Goal: Task Accomplishment & Management: Use online tool/utility

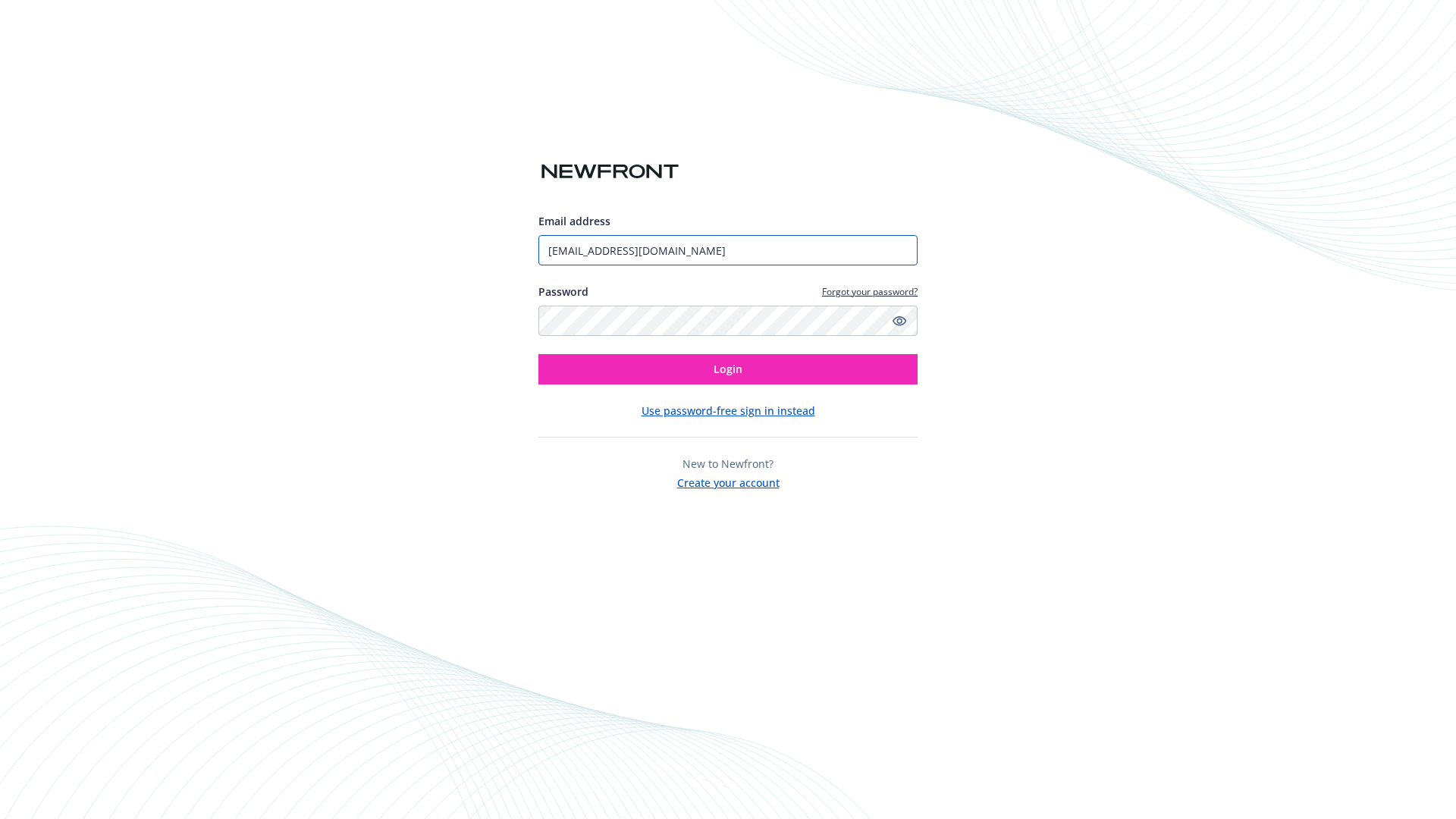
type input "[EMAIL_ADDRESS][DOMAIN_NAME]"
click at [728, 369] on span "Login" at bounding box center [728, 368] width 29 height 15
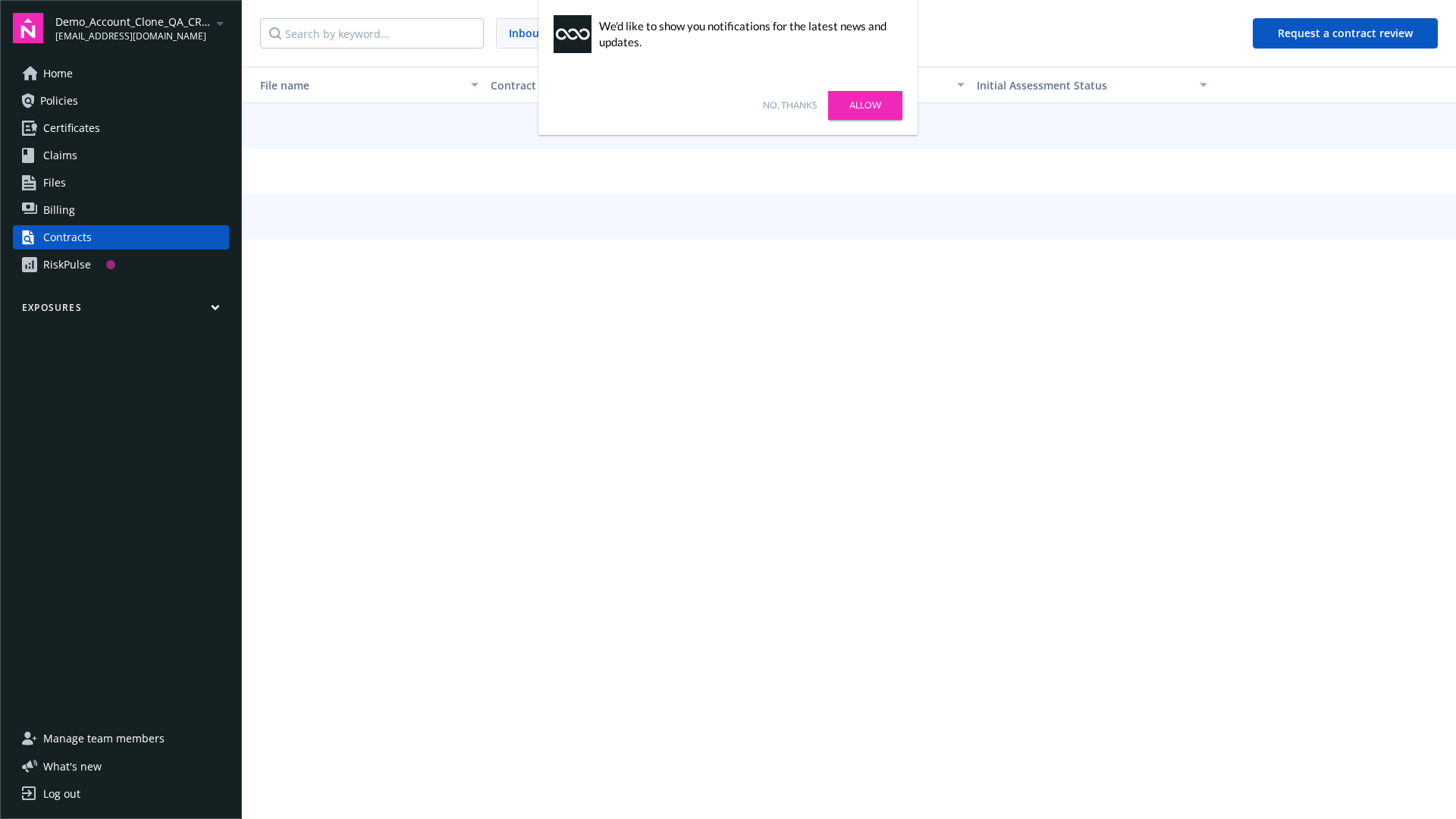
click at [789, 105] on link "No, thanks" at bounding box center [789, 105] width 53 height 14
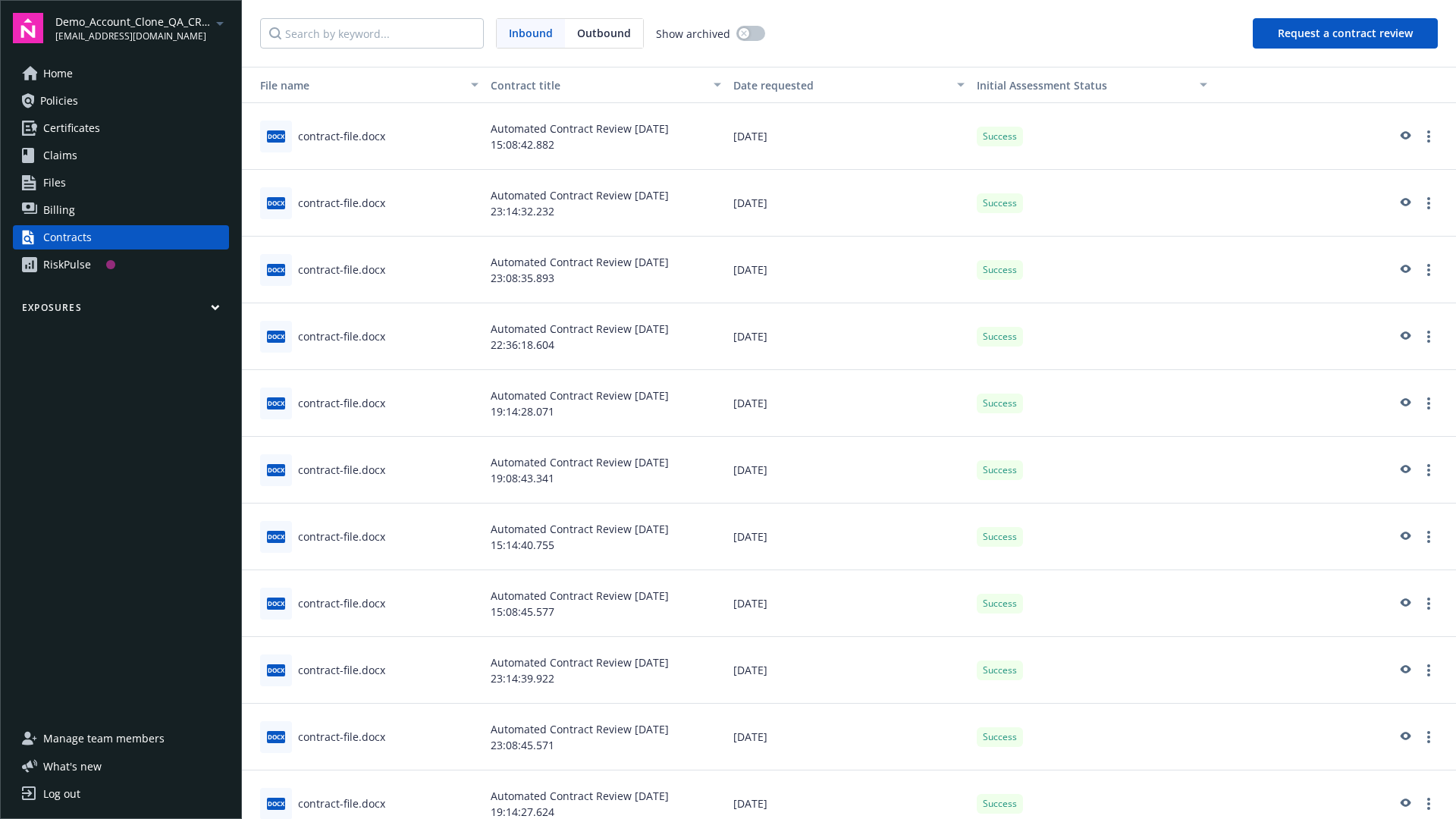
click at [1346, 33] on button "Request a contract review" at bounding box center [1345, 33] width 185 height 30
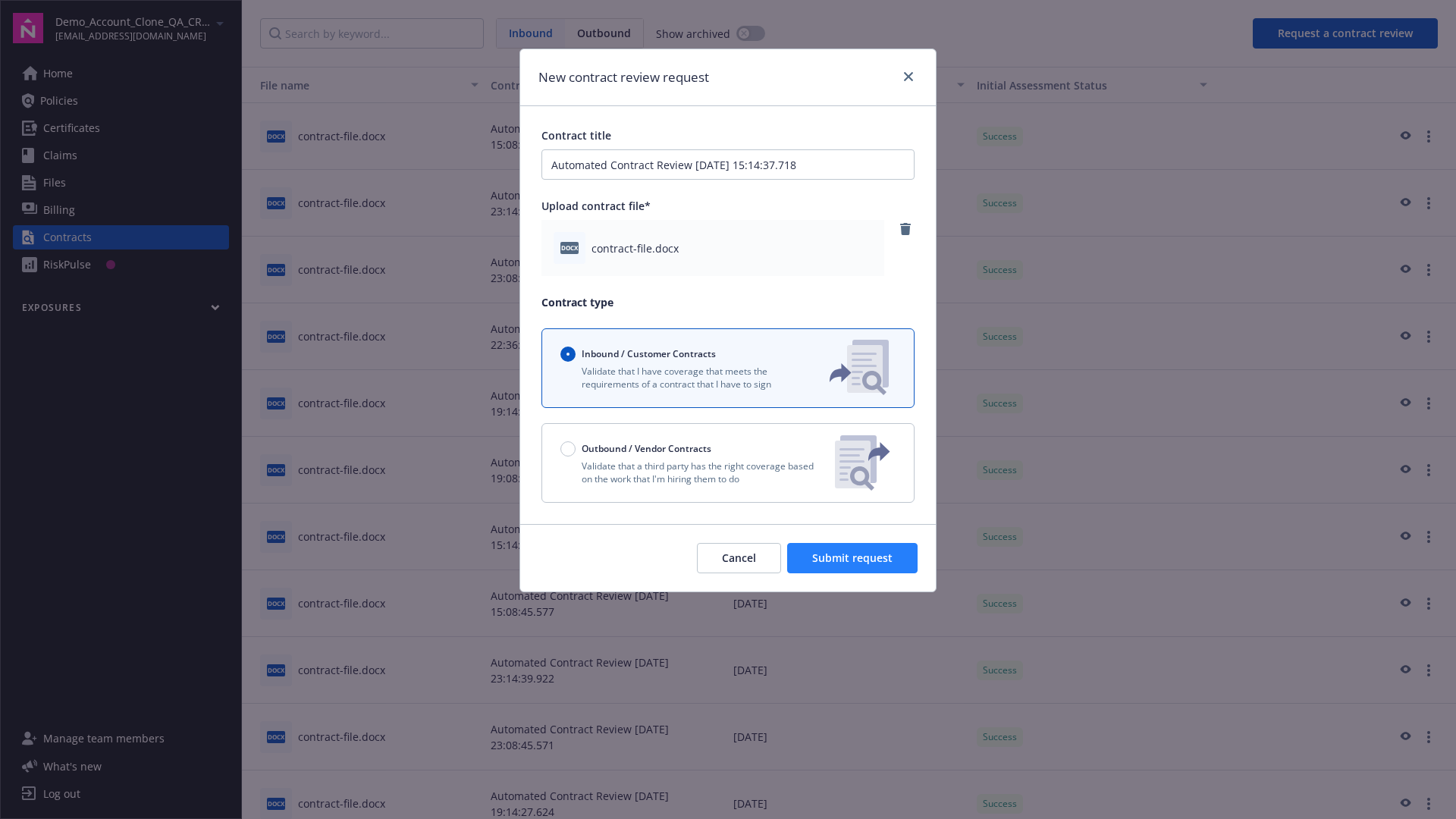
type input "Automated Contract Review 10-13-2025 15:14:37.718"
click at [853, 558] on span "Submit request" at bounding box center [852, 558] width 81 height 15
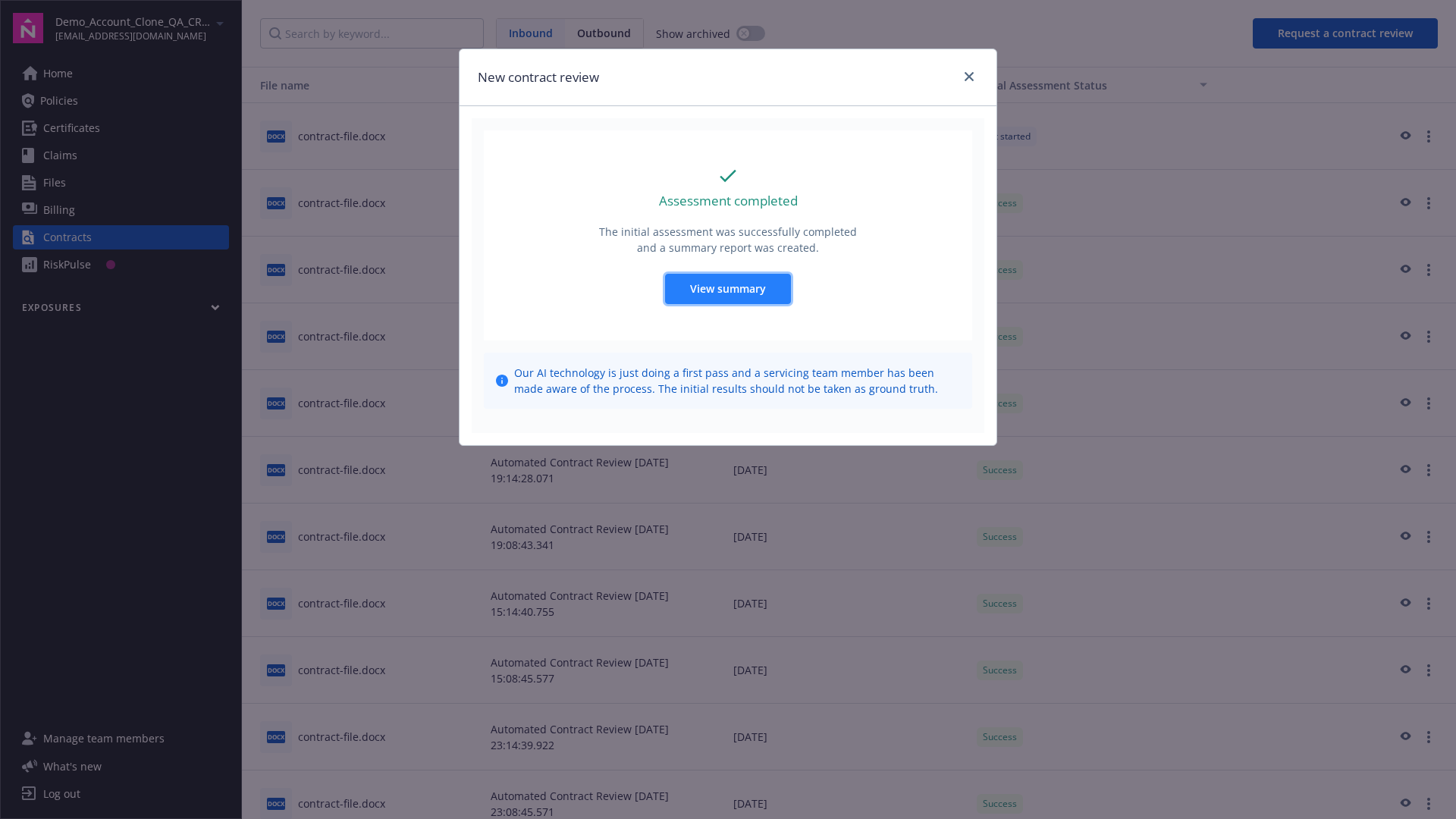
click at [727, 289] on span "View summary" at bounding box center [728, 289] width 76 height 15
